Goal: Task Accomplishment & Management: Manage account settings

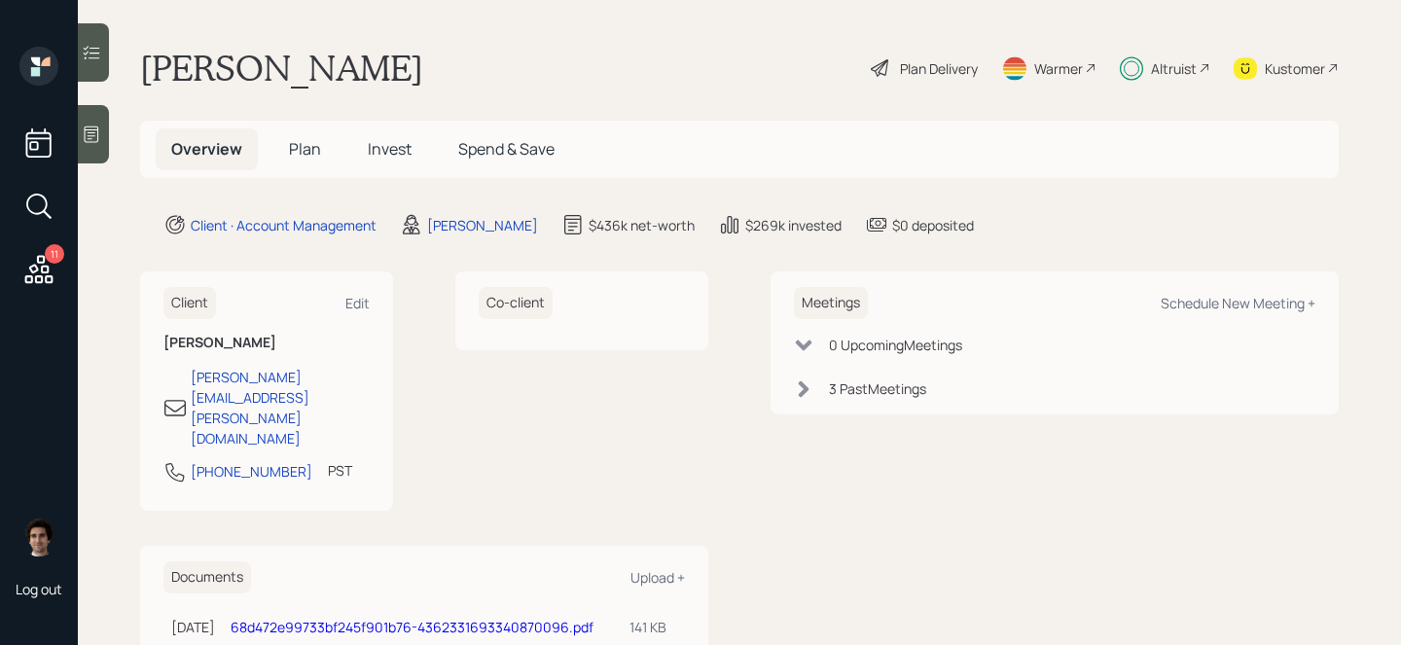
click at [297, 156] on span "Plan" at bounding box center [305, 148] width 32 height 21
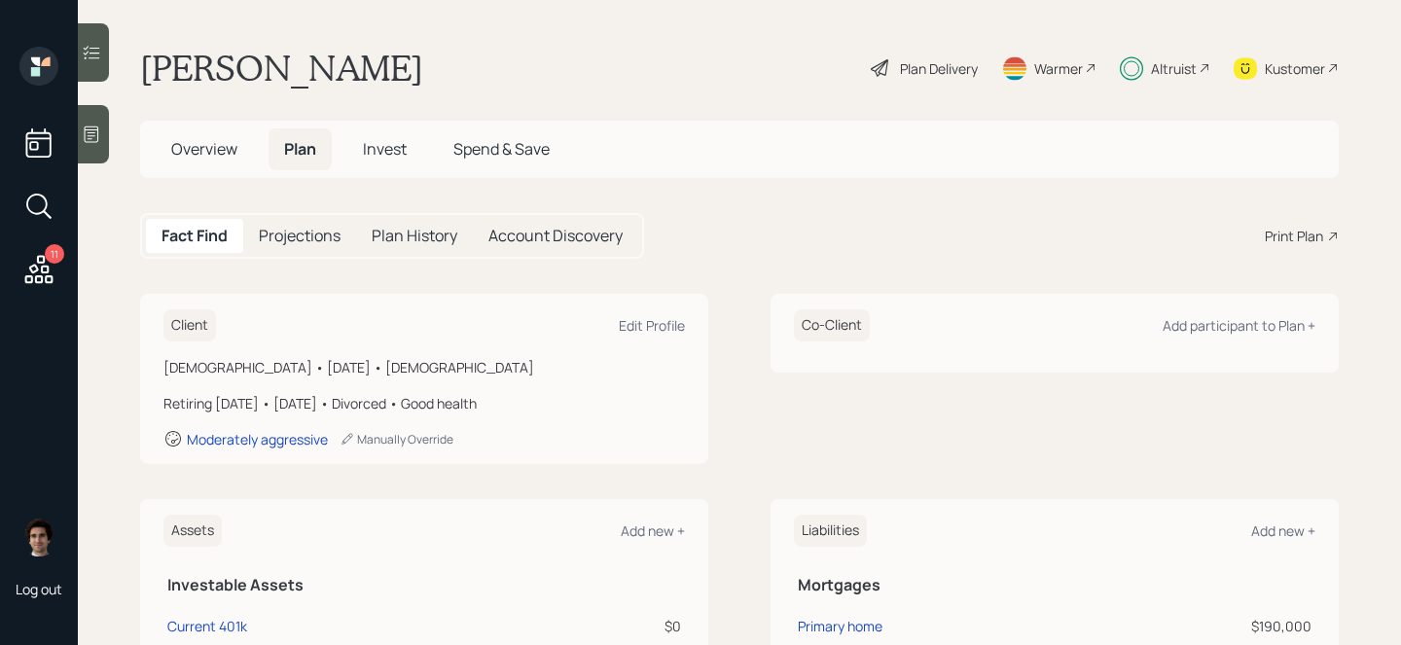
scroll to position [12, 0]
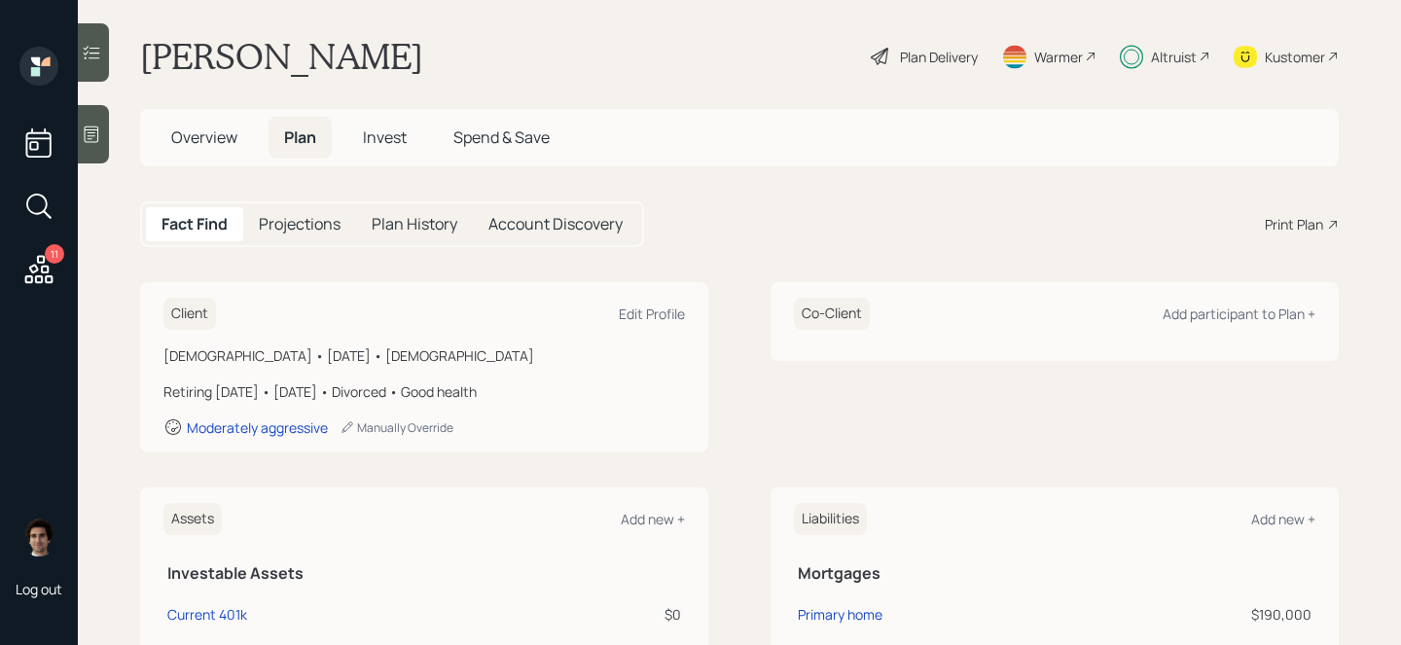
click at [915, 63] on div "Plan Delivery" at bounding box center [939, 57] width 78 height 20
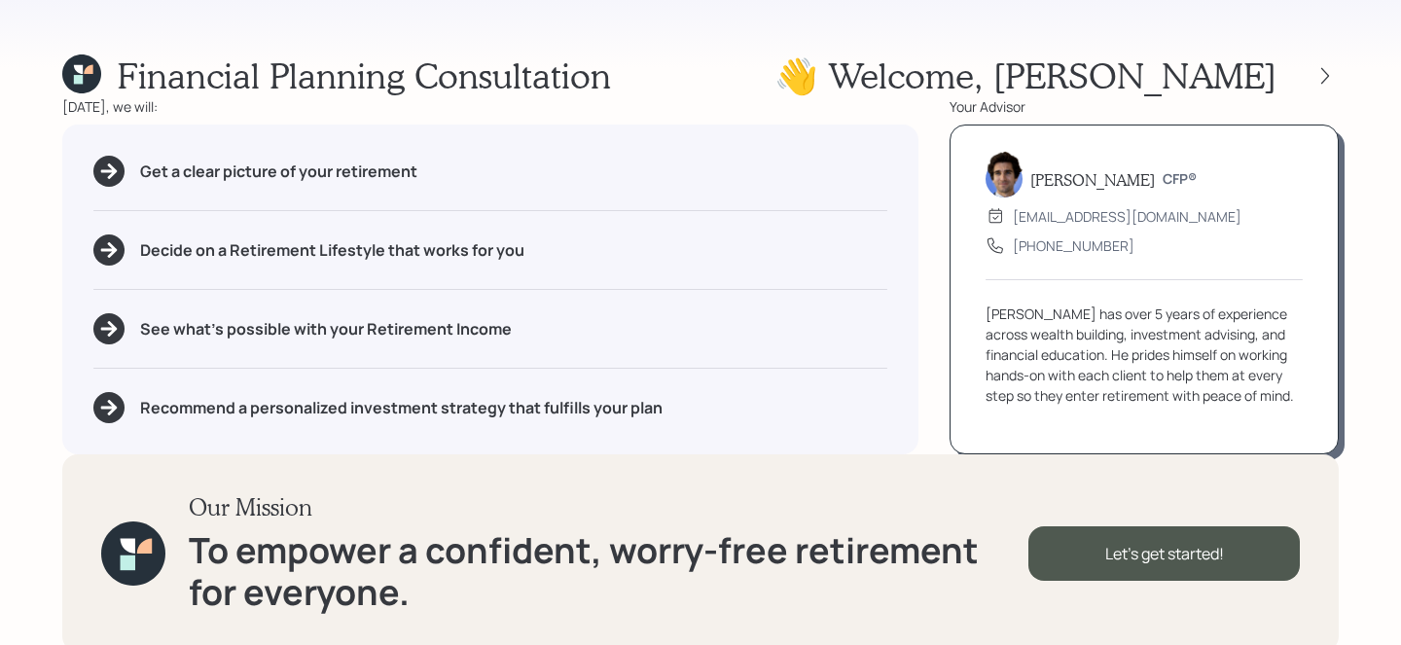
click at [1328, 55] on div "👋 Welcome , [PERSON_NAME]" at bounding box center [1056, 75] width 564 height 42
click at [1328, 69] on icon at bounding box center [1324, 75] width 19 height 19
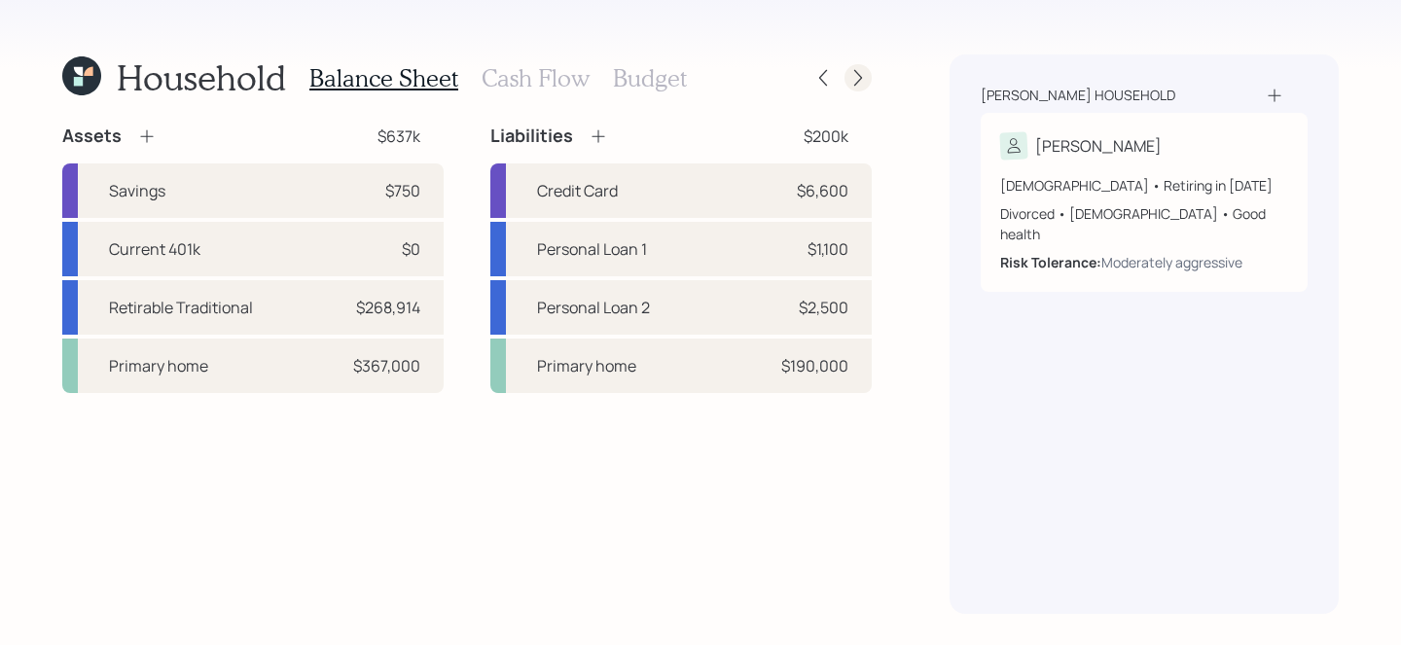
click at [853, 86] on icon at bounding box center [857, 77] width 19 height 19
